Goal: Obtain resource: Obtain resource

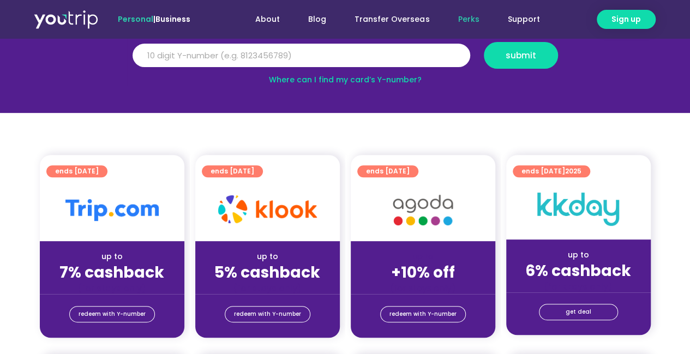
scroll to position [153, 0]
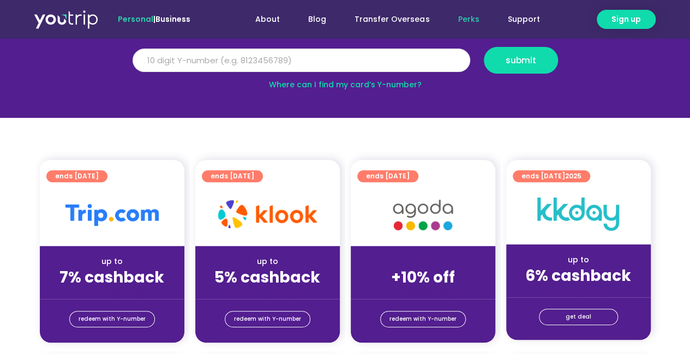
click at [233, 68] on input "Y Number" at bounding box center [302, 61] width 338 height 24
type input "5162400051024263"
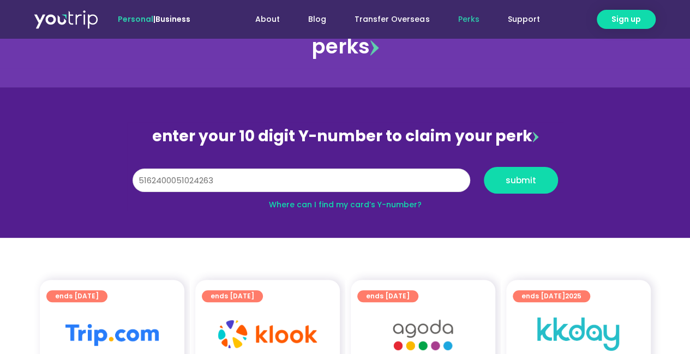
scroll to position [32, 0]
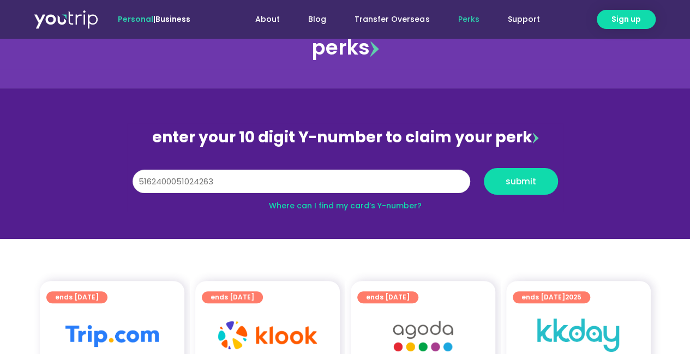
drag, startPoint x: 279, startPoint y: 172, endPoint x: 49, endPoint y: 188, distance: 230.7
click at [49, 188] on section "enter your 10 digit Y-number to claim your perk Y Number 5162400051024263 submi…" at bounding box center [345, 163] width 690 height 151
type input "8108342146"
click at [501, 174] on button "submit" at bounding box center [521, 181] width 74 height 27
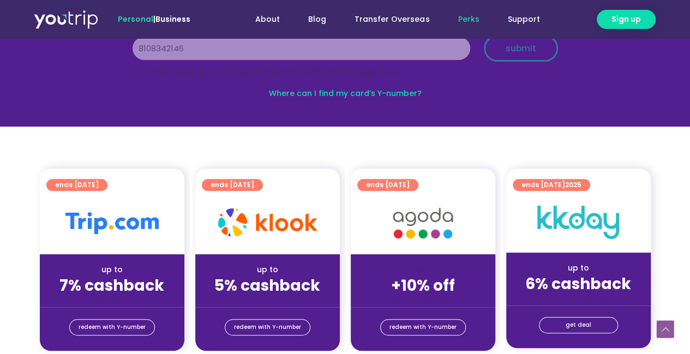
scroll to position [167, 0]
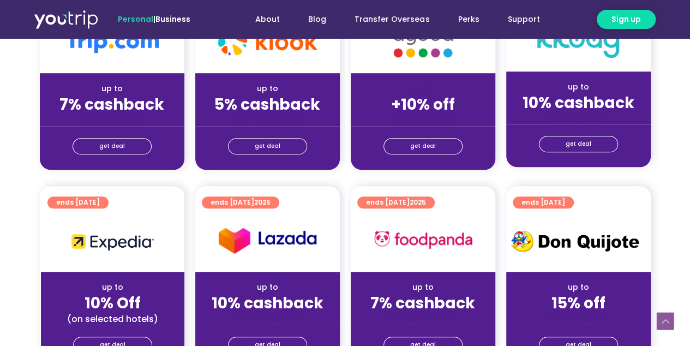
scroll to position [339, 0]
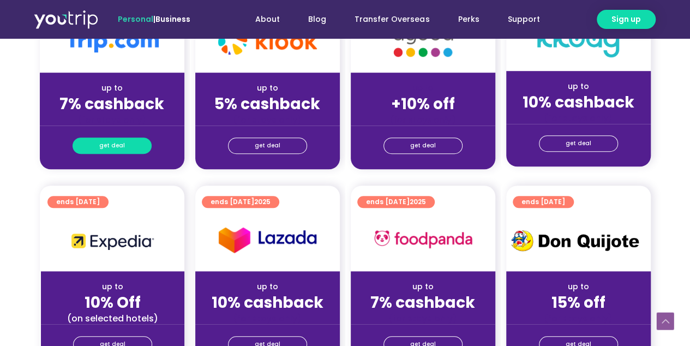
click at [99, 146] on link "get deal" at bounding box center [112, 145] width 79 height 16
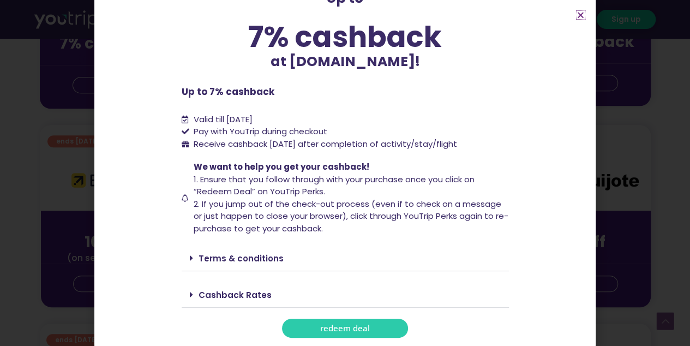
scroll to position [400, 0]
click at [348, 338] on section "Up to 7% cashback at Trip.com! Up to 7% cashback at Trip.com! Up to 7% cashback…" at bounding box center [344, 142] width 501 height 424
click at [352, 330] on span "redeem deal" at bounding box center [345, 328] width 50 height 8
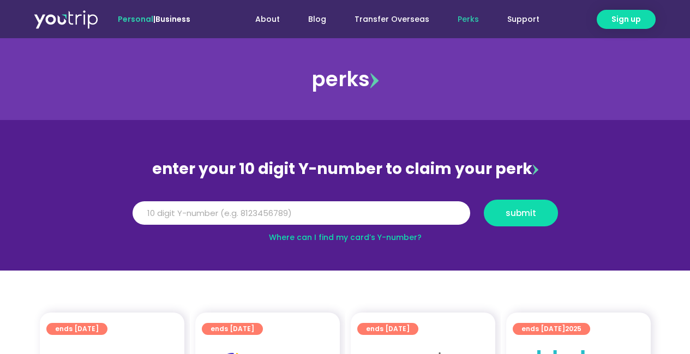
click at [256, 207] on input "Y Number" at bounding box center [302, 213] width 338 height 24
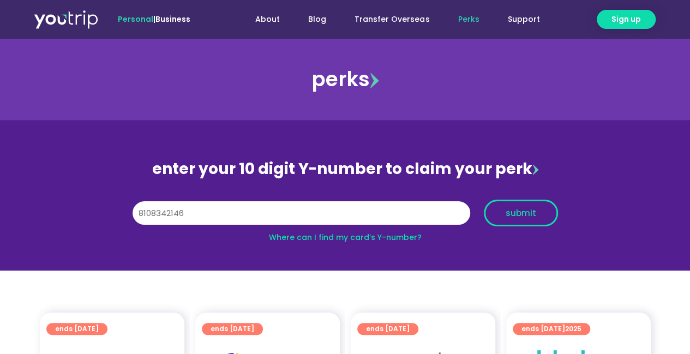
type input "8108342146"
click at [515, 223] on button "submit" at bounding box center [521, 213] width 74 height 27
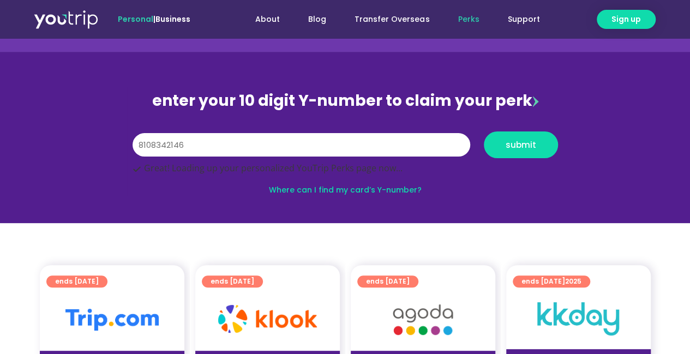
scroll to position [109, 0]
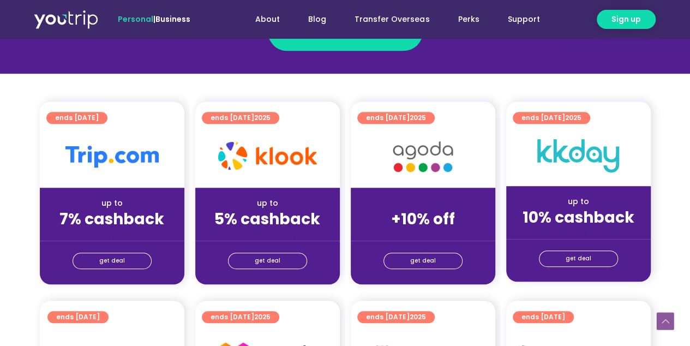
scroll to position [225, 0]
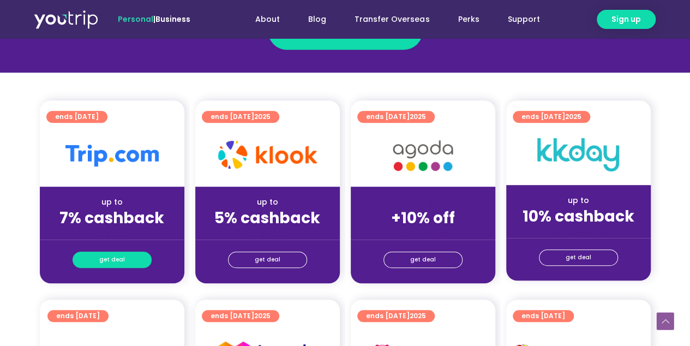
click at [123, 262] on link "get deal" at bounding box center [112, 259] width 79 height 16
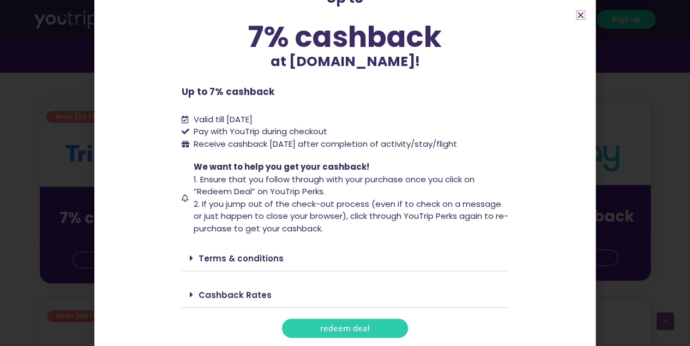
scroll to position [236, 0]
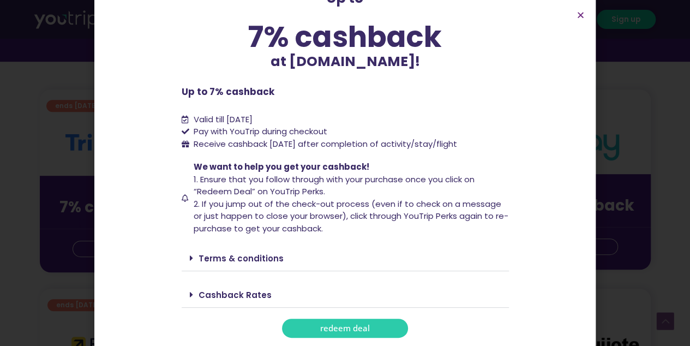
click at [306, 326] on link "redeem deal" at bounding box center [345, 328] width 126 height 19
